Goal: Contribute content: Add original content to the website for others to see

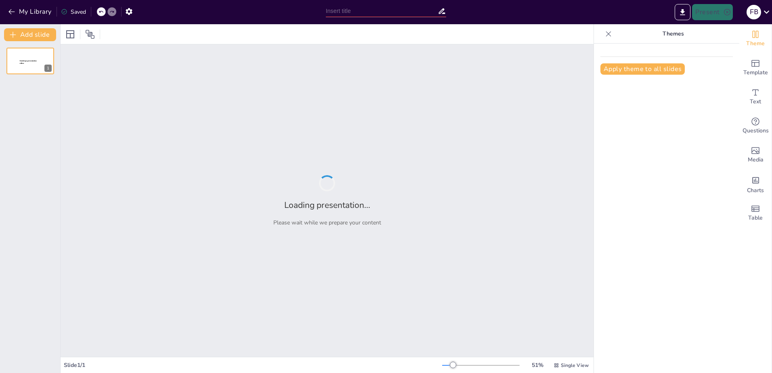
type input "Fundamentos de la Teoría del Big Bang: Orígenes del Universo"
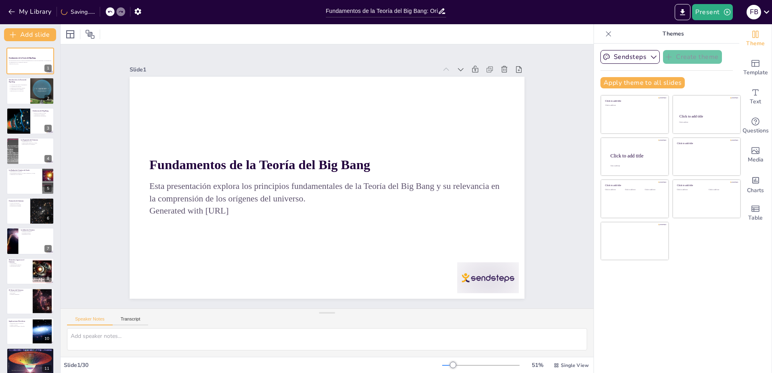
checkbox input "true"
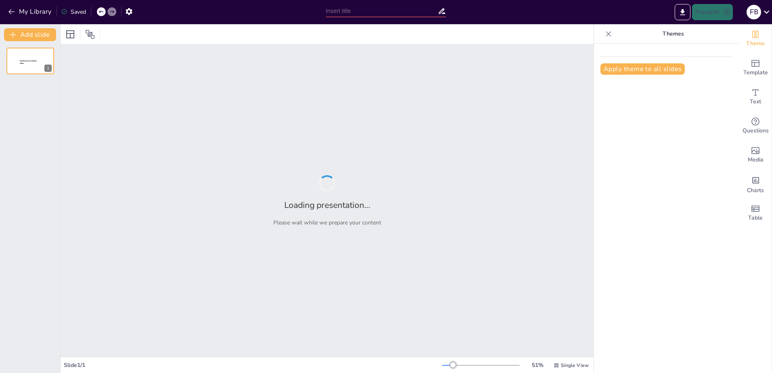
type input "Fundamentos de la Teoría del Big Bang: Orígenes del Universo"
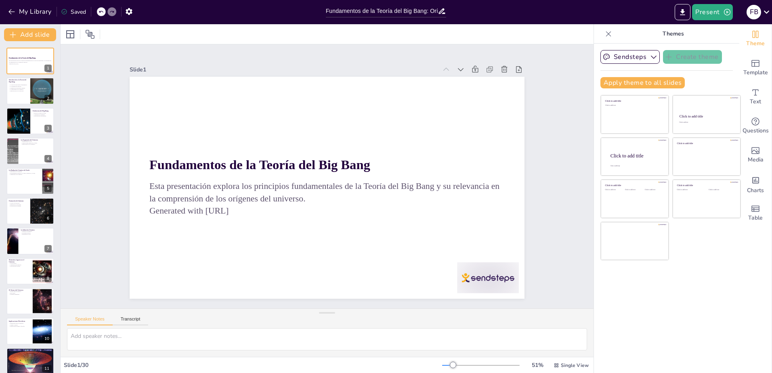
checkbox input "true"
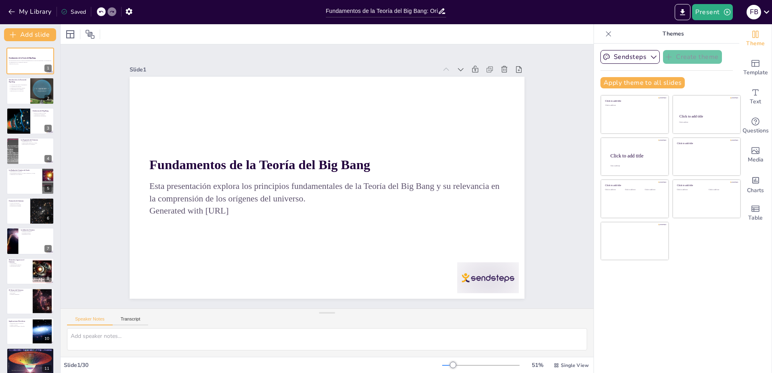
checkbox input "true"
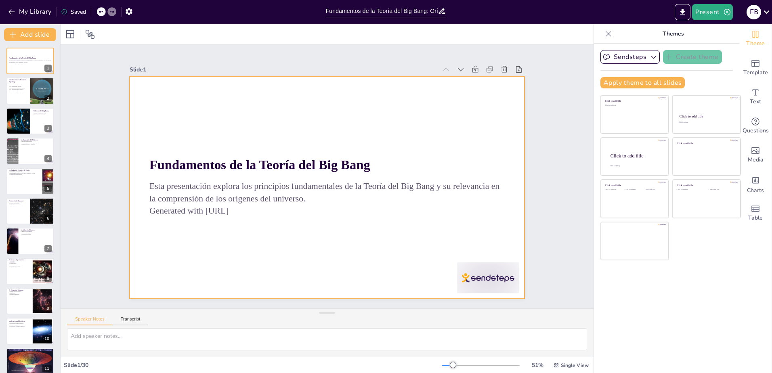
checkbox input "true"
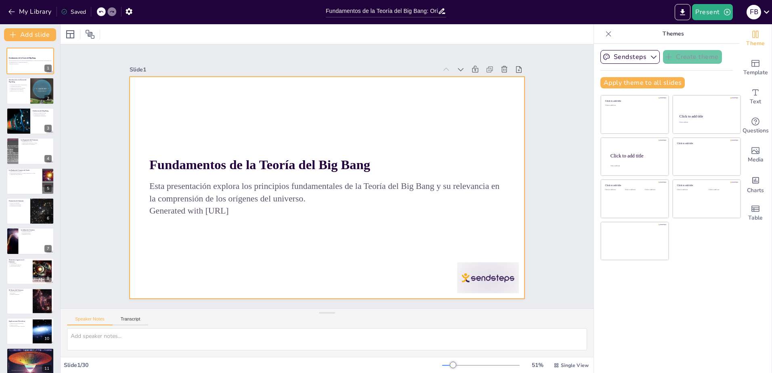
checkbox input "true"
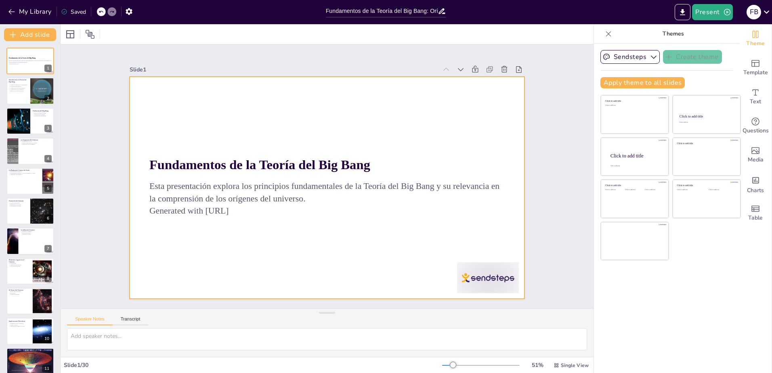
checkbox input "true"
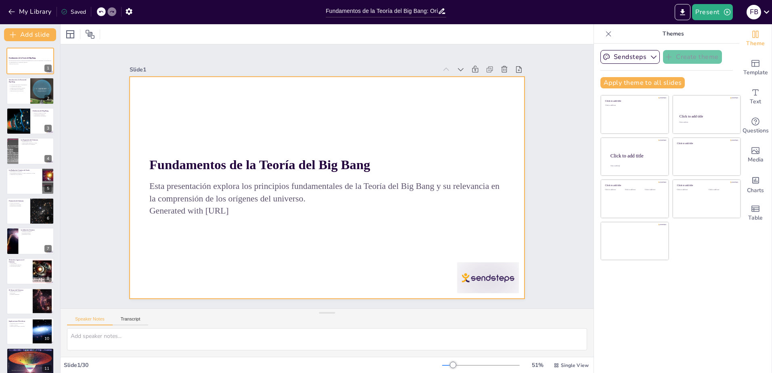
checkbox input "true"
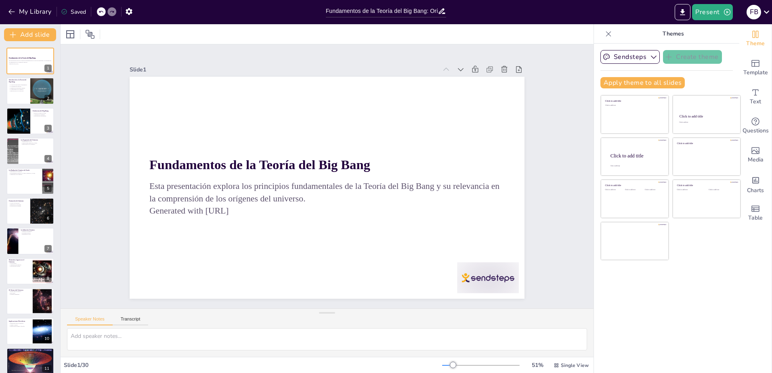
checkbox input "true"
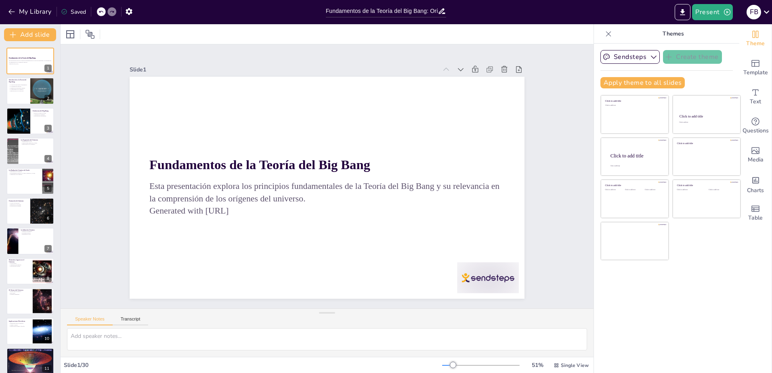
checkbox input "true"
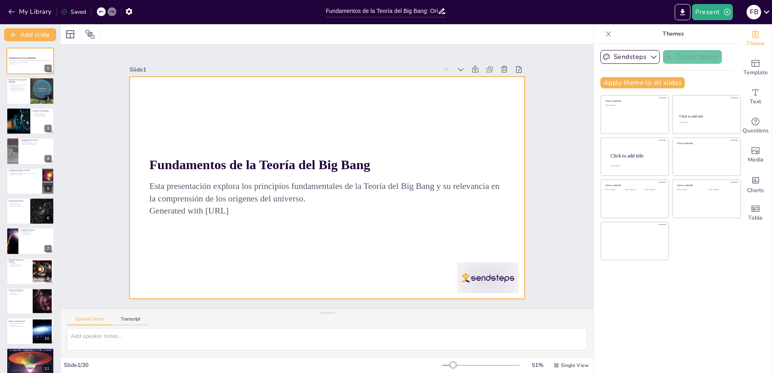
checkbox input "true"
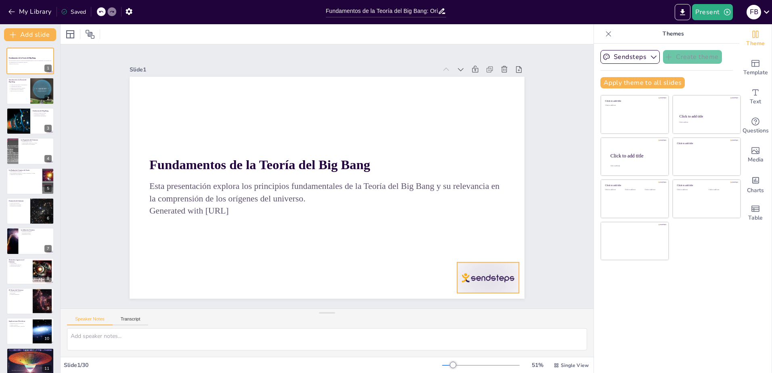
checkbox input "true"
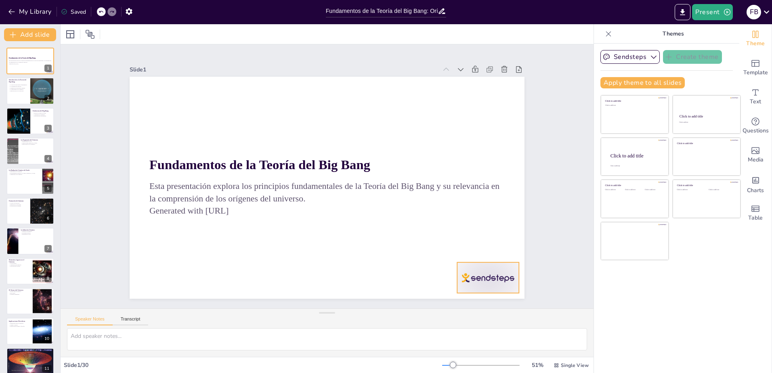
checkbox input "true"
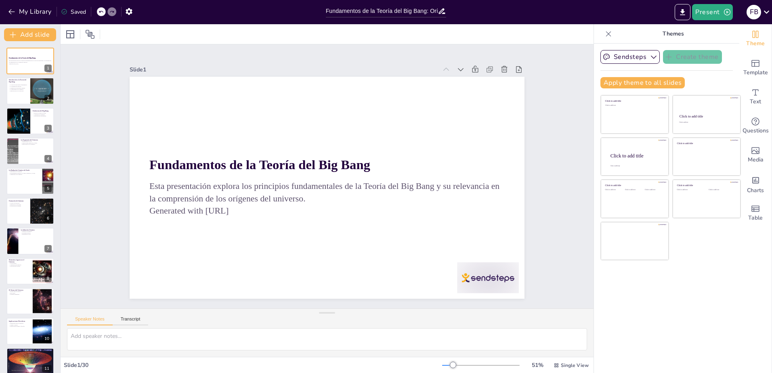
checkbox input "true"
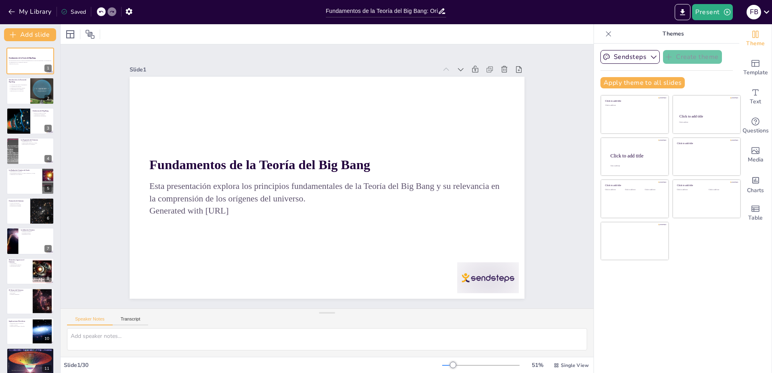
checkbox input "true"
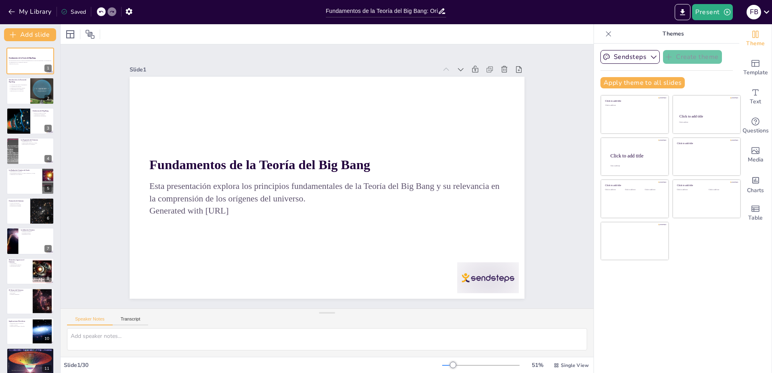
checkbox input "true"
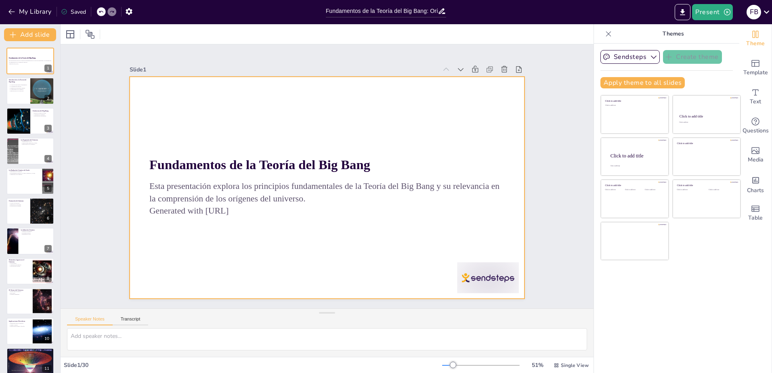
checkbox input "true"
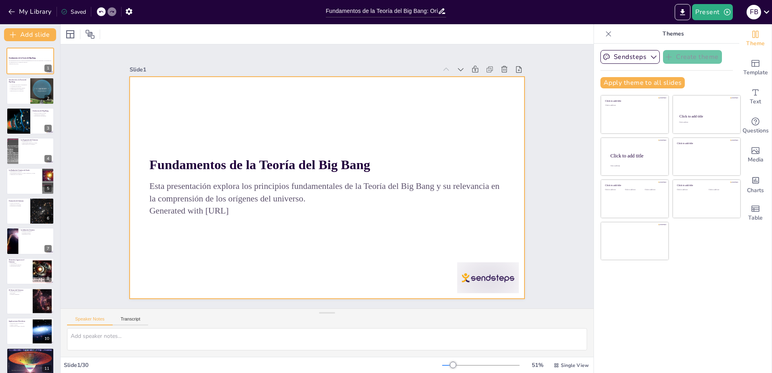
checkbox input "true"
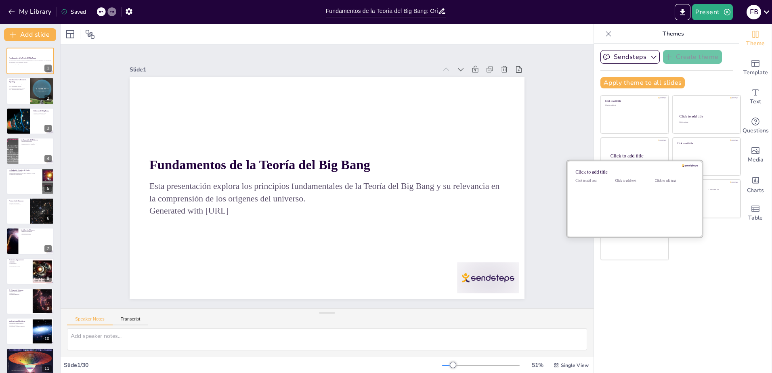
checkbox input "true"
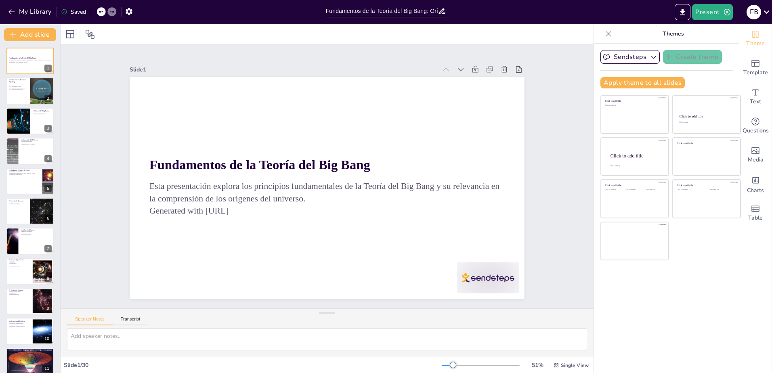
checkbox input "true"
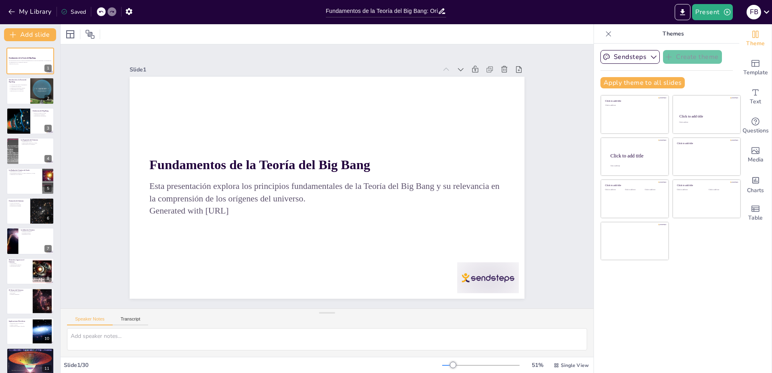
checkbox input "true"
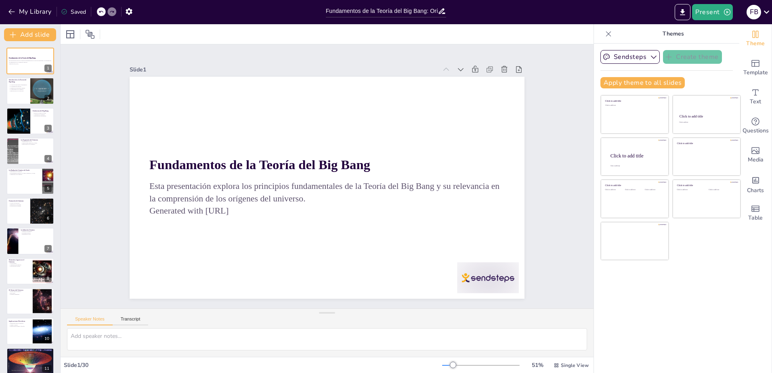
checkbox input "true"
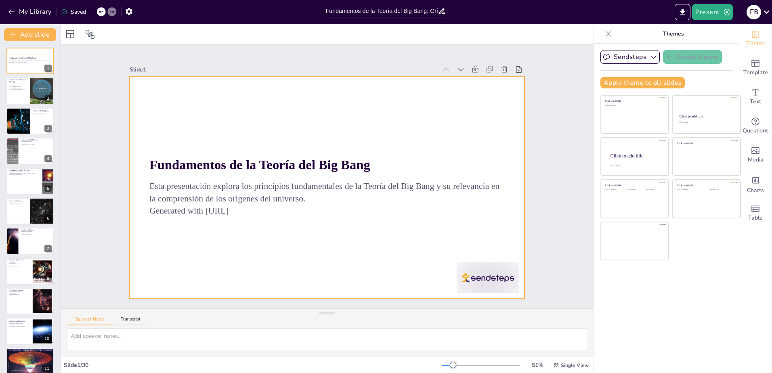
checkbox input "true"
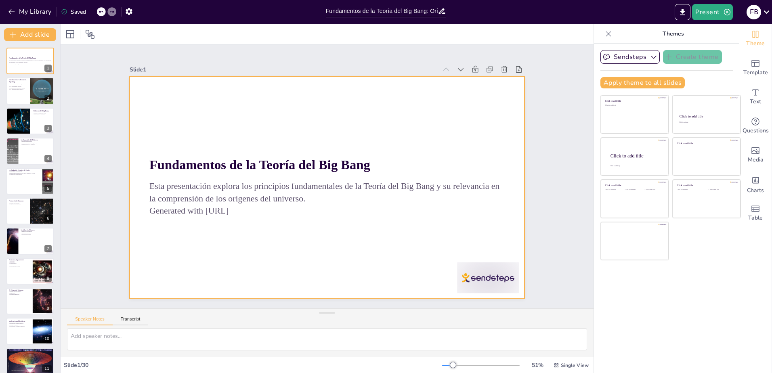
checkbox input "true"
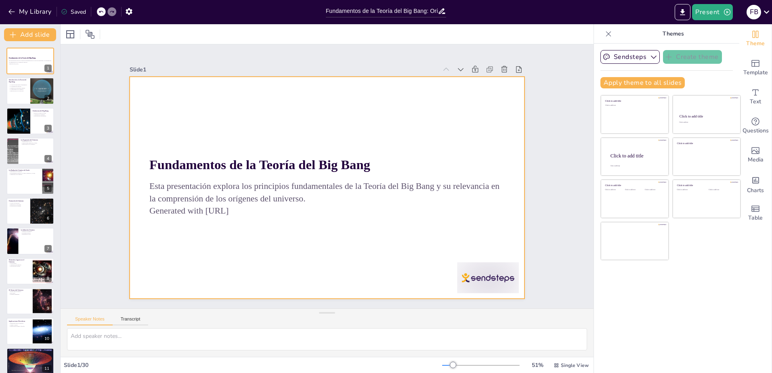
checkbox input "true"
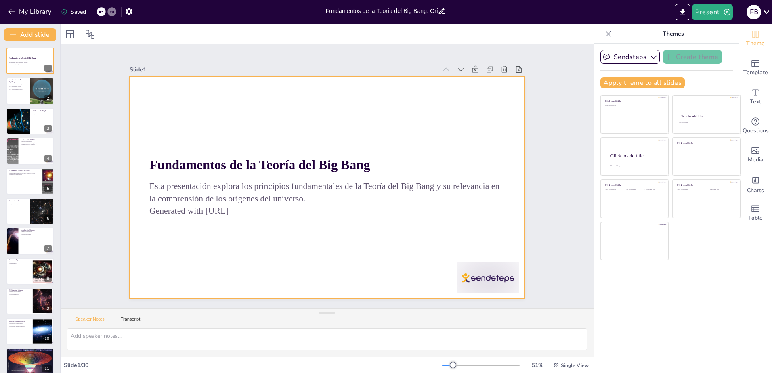
checkbox input "true"
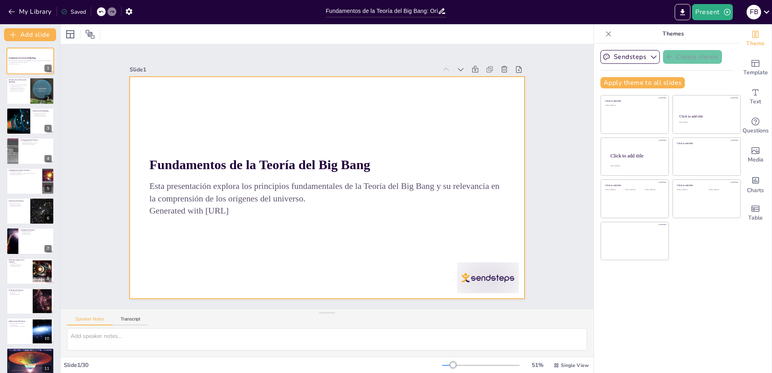
checkbox input "true"
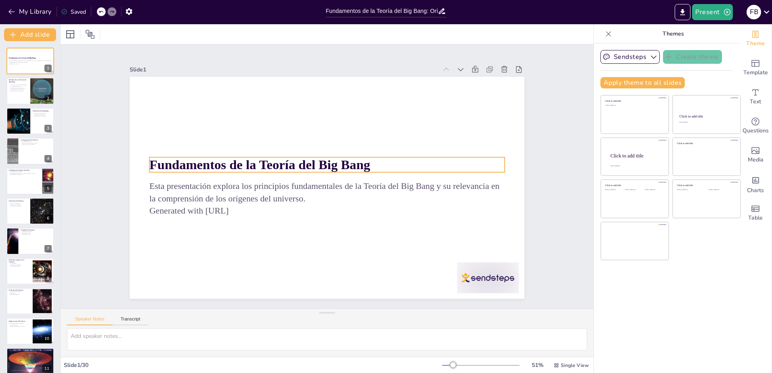
checkbox input "true"
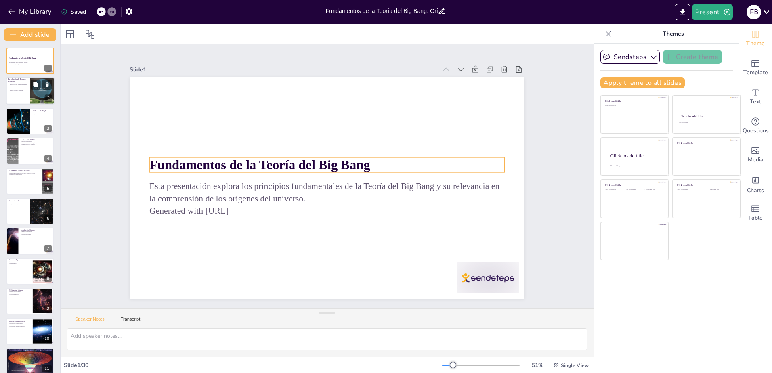
checkbox input "true"
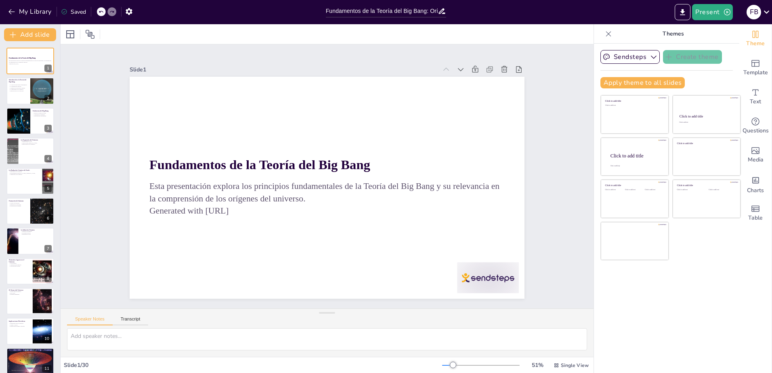
checkbox input "true"
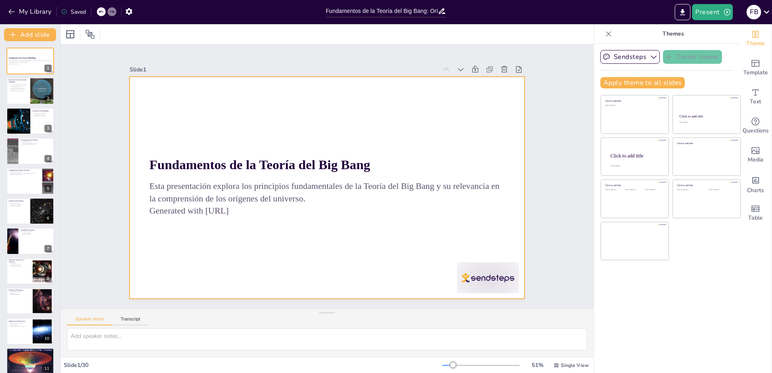
checkbox input "true"
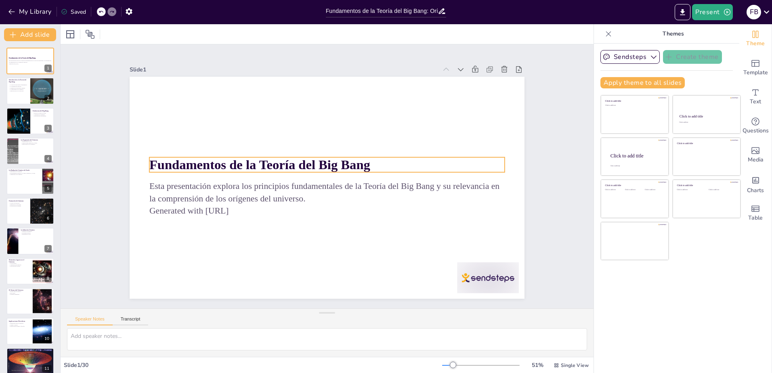
checkbox input "true"
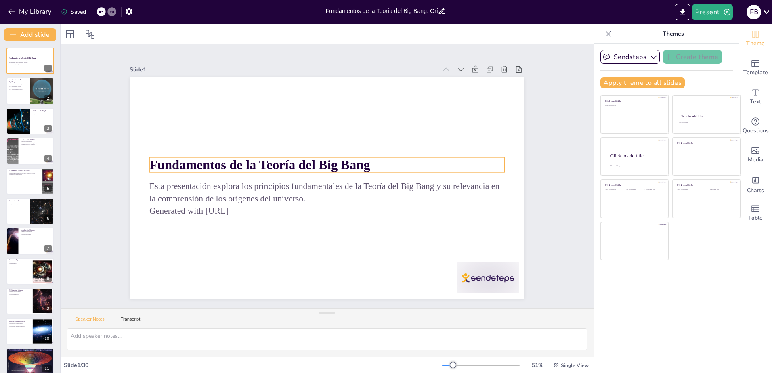
checkbox input "true"
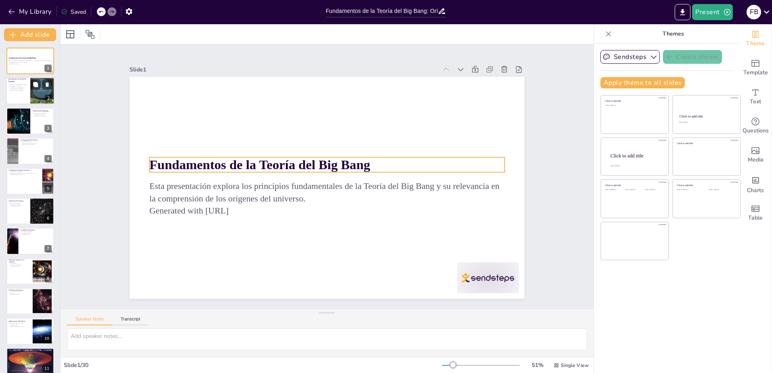
checkbox input "true"
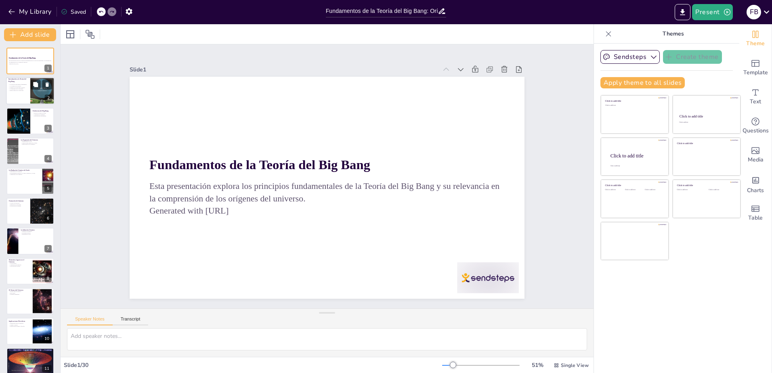
checkbox input "true"
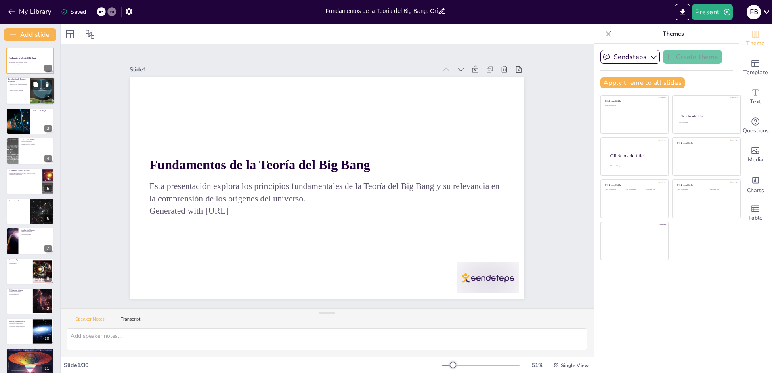
click at [28, 89] on div at bounding box center [30, 91] width 48 height 27
checkbox input "true"
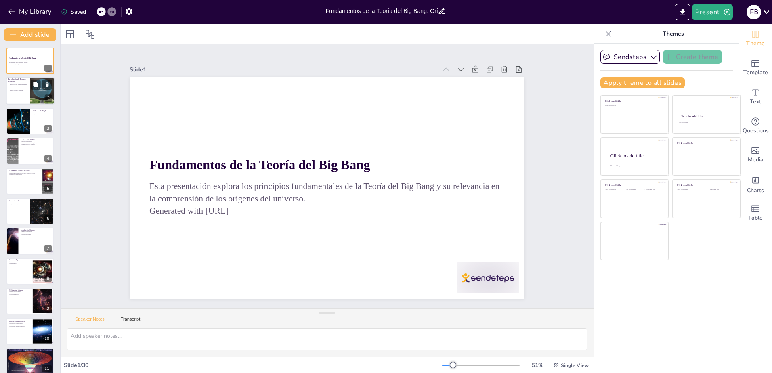
checkbox input "true"
type textarea "La Teoría del Big Bang es crucial porque establece las bases para entender cómo…"
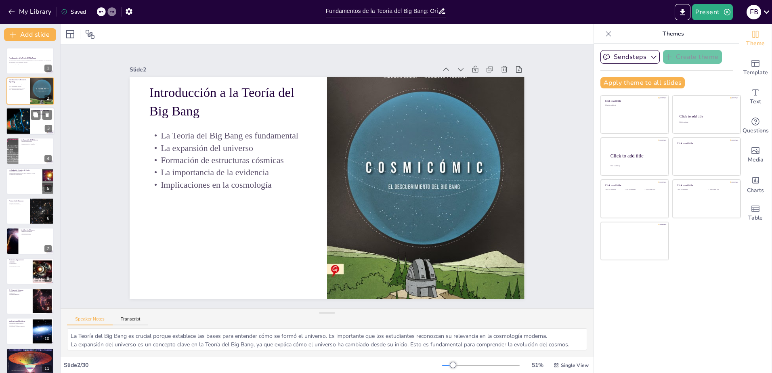
checkbox input "true"
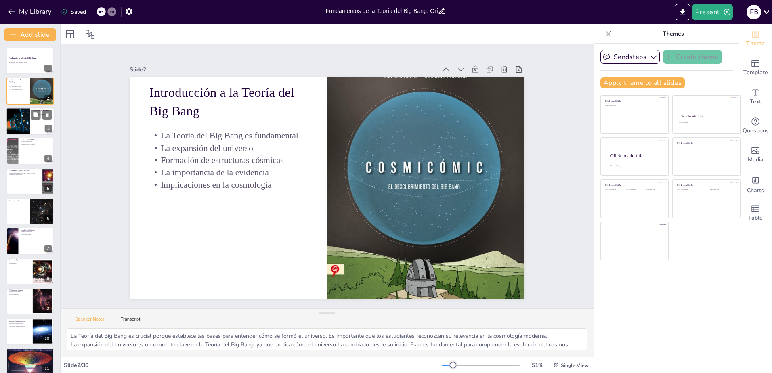
checkbox input "true"
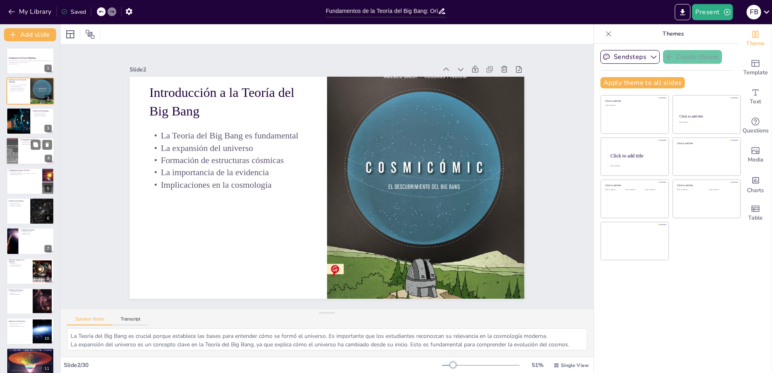
checkbox input "true"
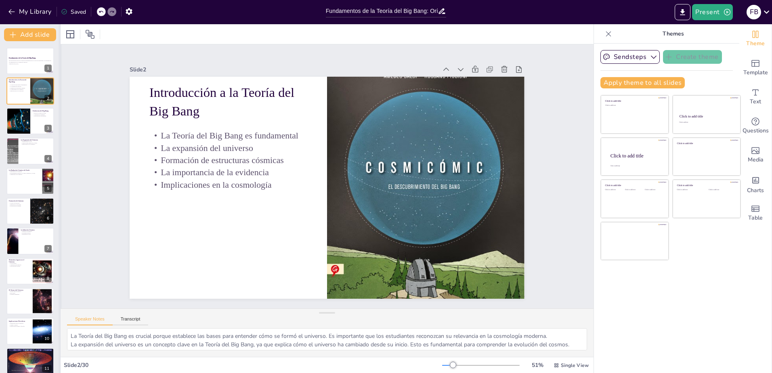
checkbox input "true"
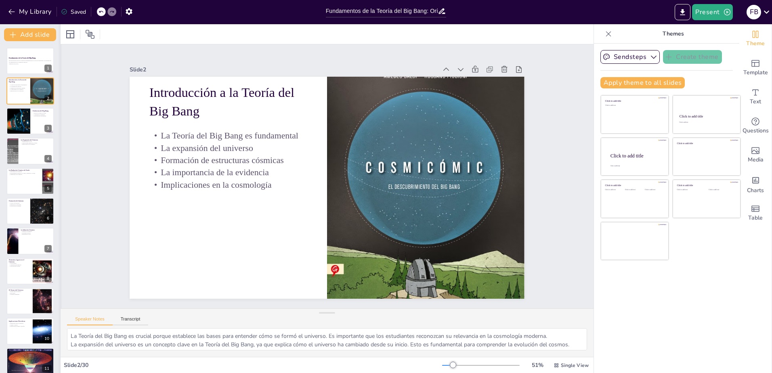
checkbox input "true"
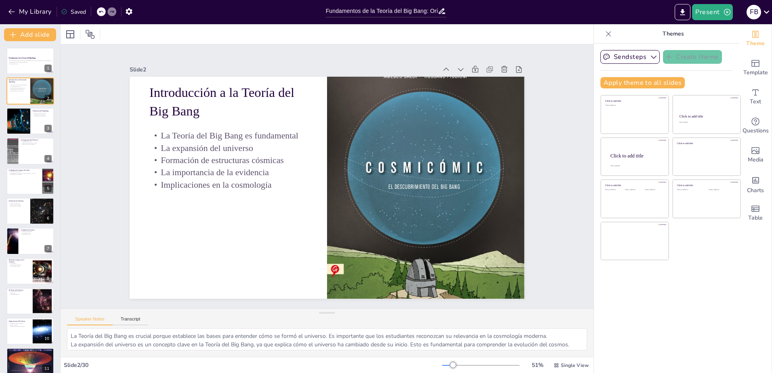
checkbox input "true"
click at [15, 124] on div at bounding box center [18, 120] width 40 height 27
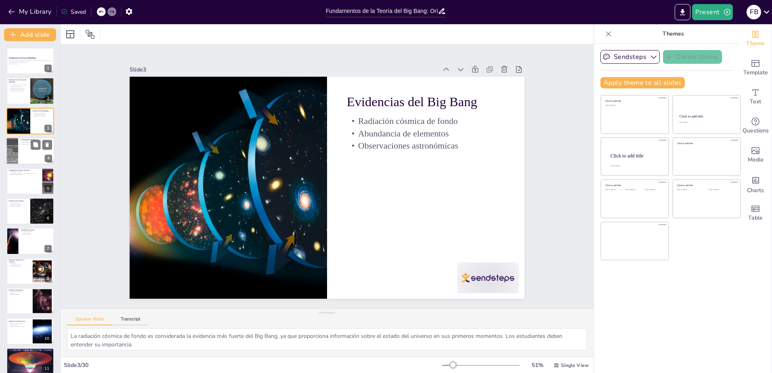
click at [21, 155] on div at bounding box center [30, 150] width 48 height 27
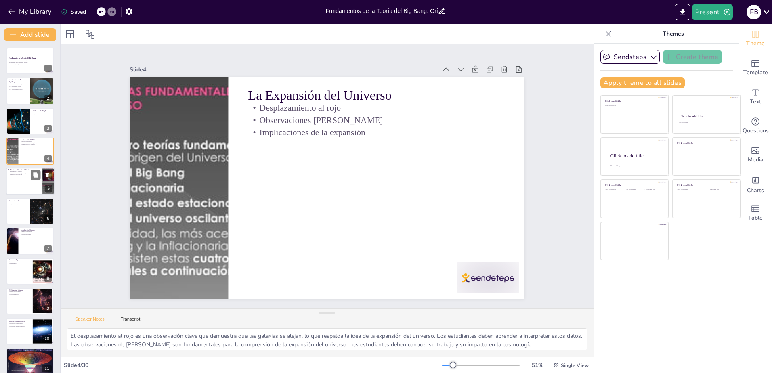
click at [24, 179] on div at bounding box center [30, 181] width 48 height 27
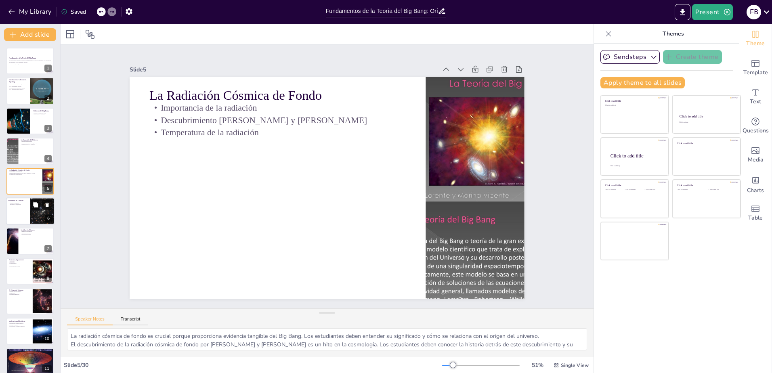
click at [24, 211] on div at bounding box center [30, 211] width 48 height 27
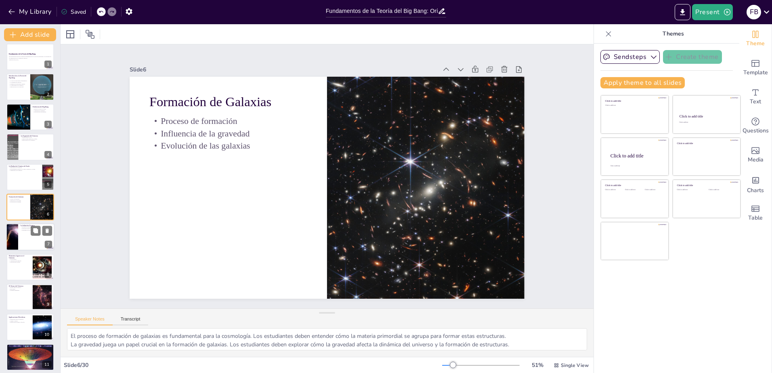
click at [23, 244] on div at bounding box center [30, 237] width 48 height 27
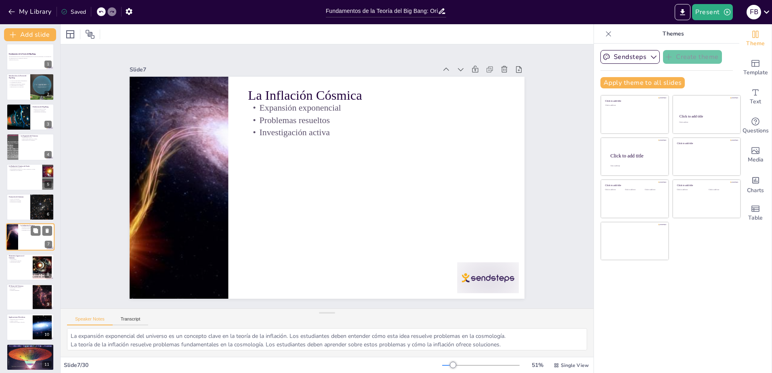
scroll to position [34, 0]
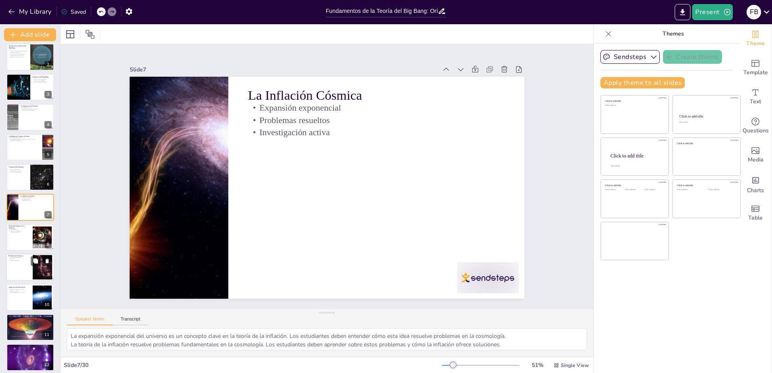
click at [23, 264] on div at bounding box center [30, 267] width 48 height 27
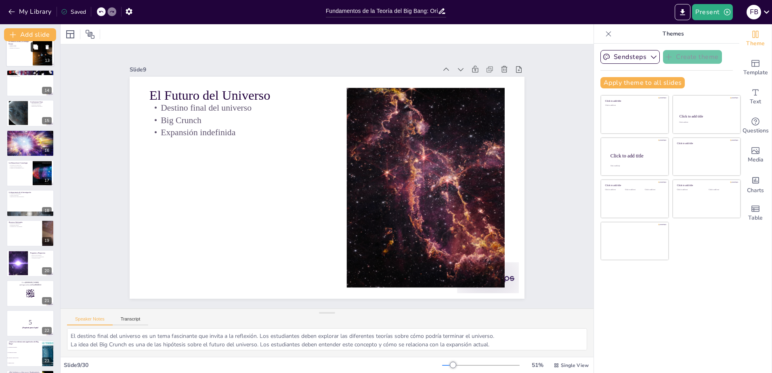
scroll to position [377, 0]
